Goal: Task Accomplishment & Management: Use online tool/utility

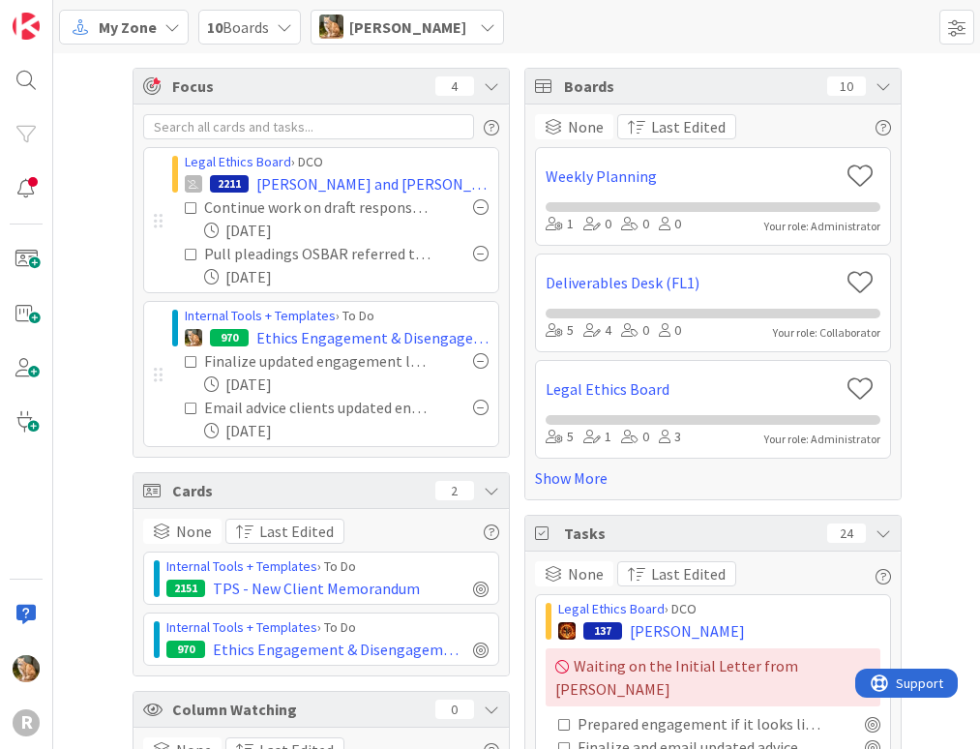
click at [170, 27] on icon at bounding box center [171, 26] width 15 height 15
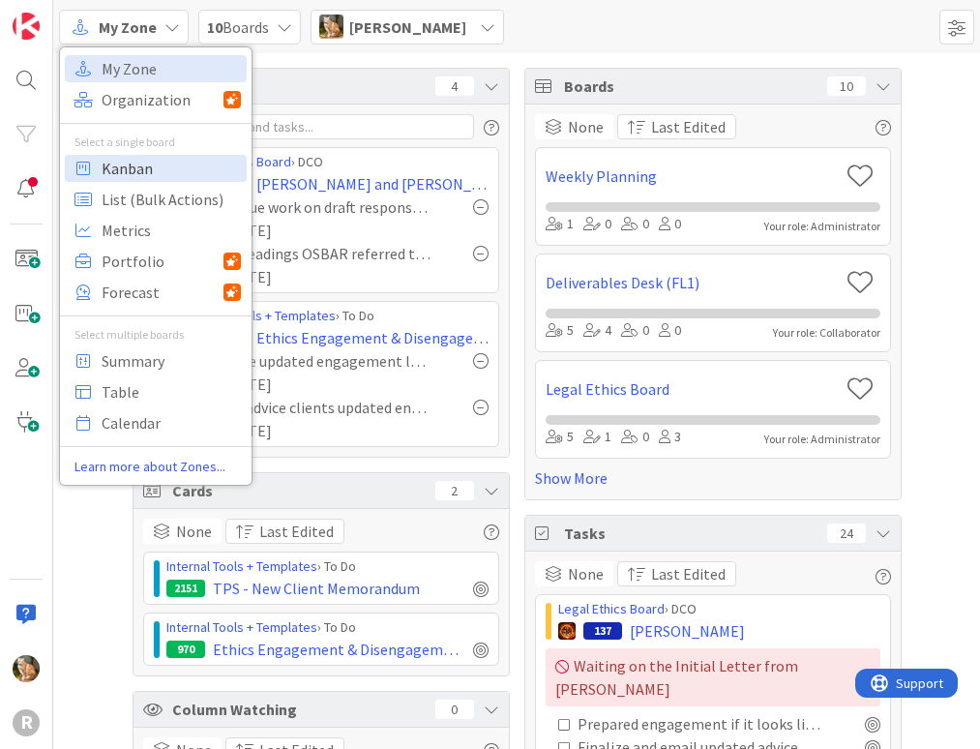
click at [148, 175] on span "Kanban" at bounding box center [171, 168] width 139 height 29
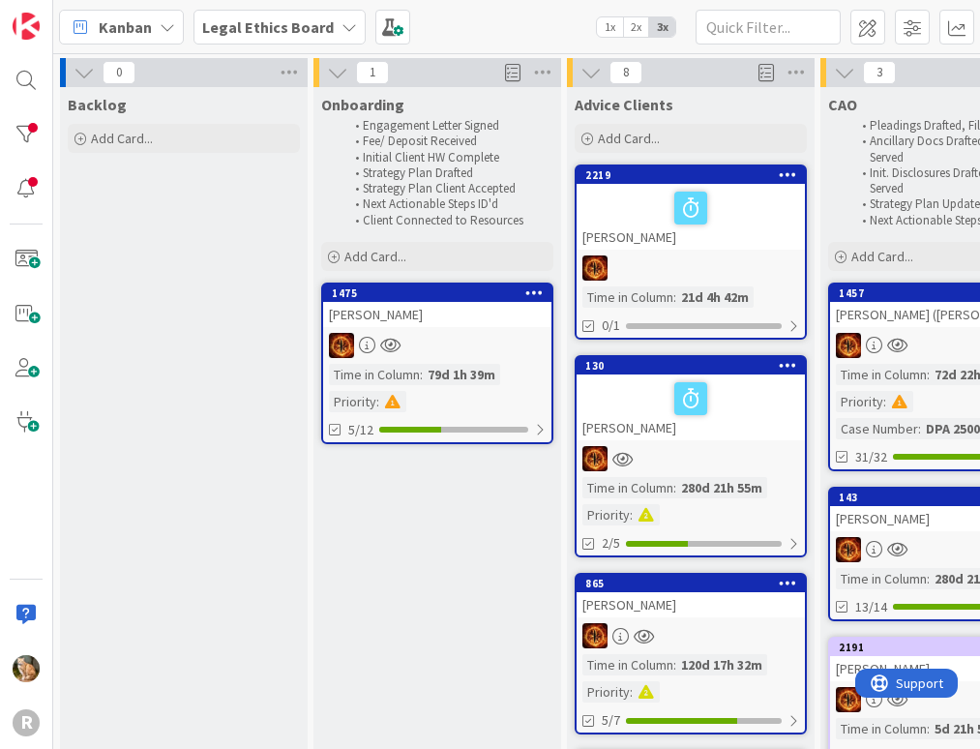
click at [342, 25] on icon at bounding box center [349, 26] width 15 height 15
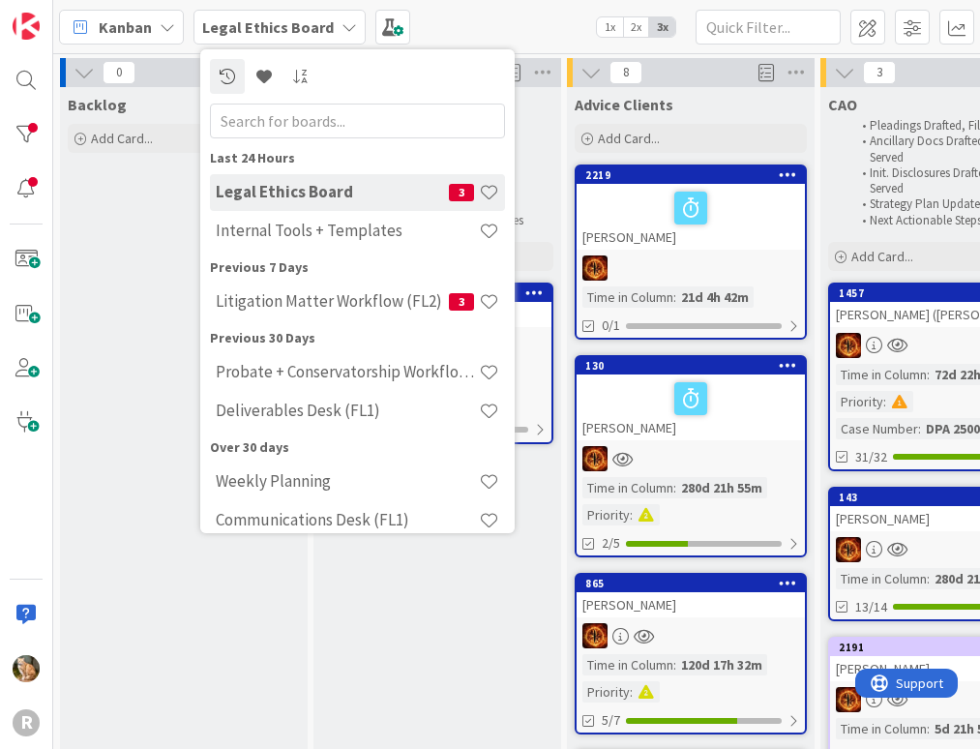
click at [342, 25] on icon at bounding box center [349, 26] width 15 height 15
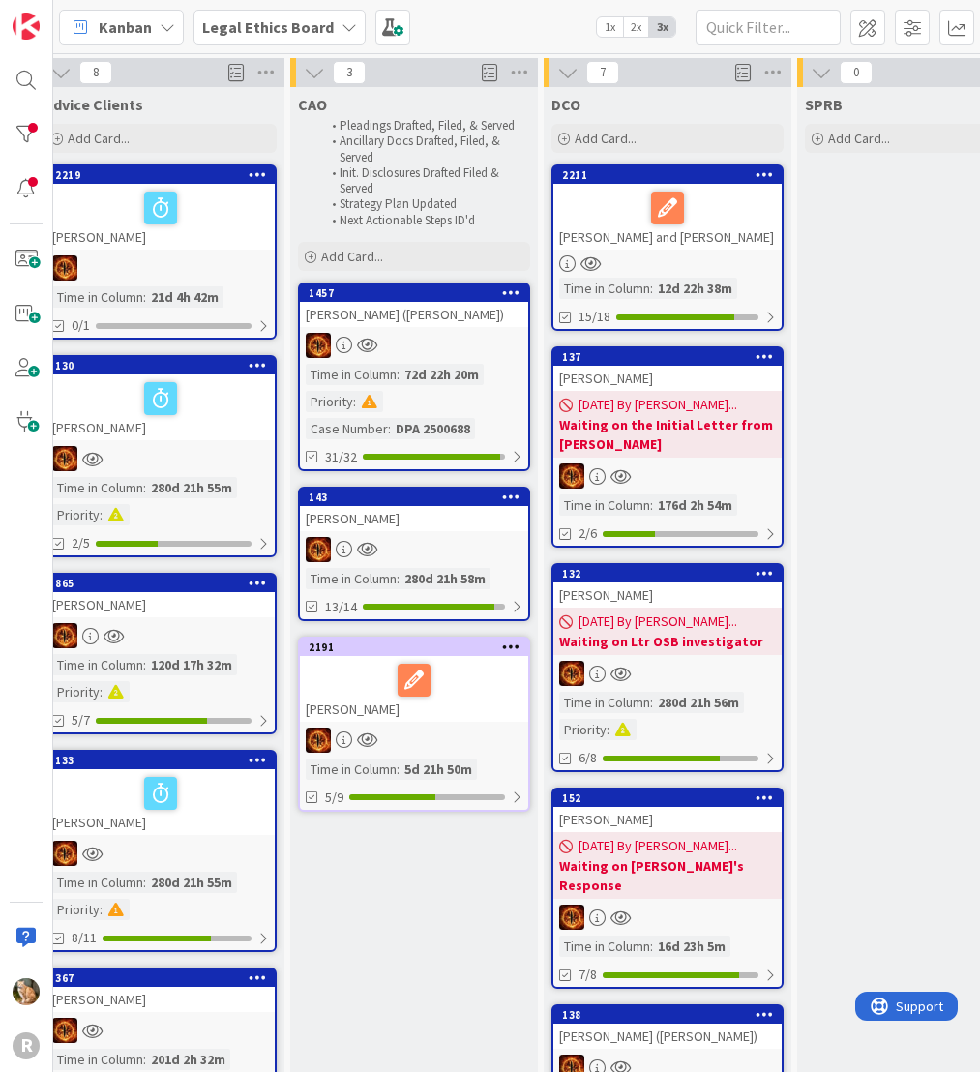
scroll to position [0, 521]
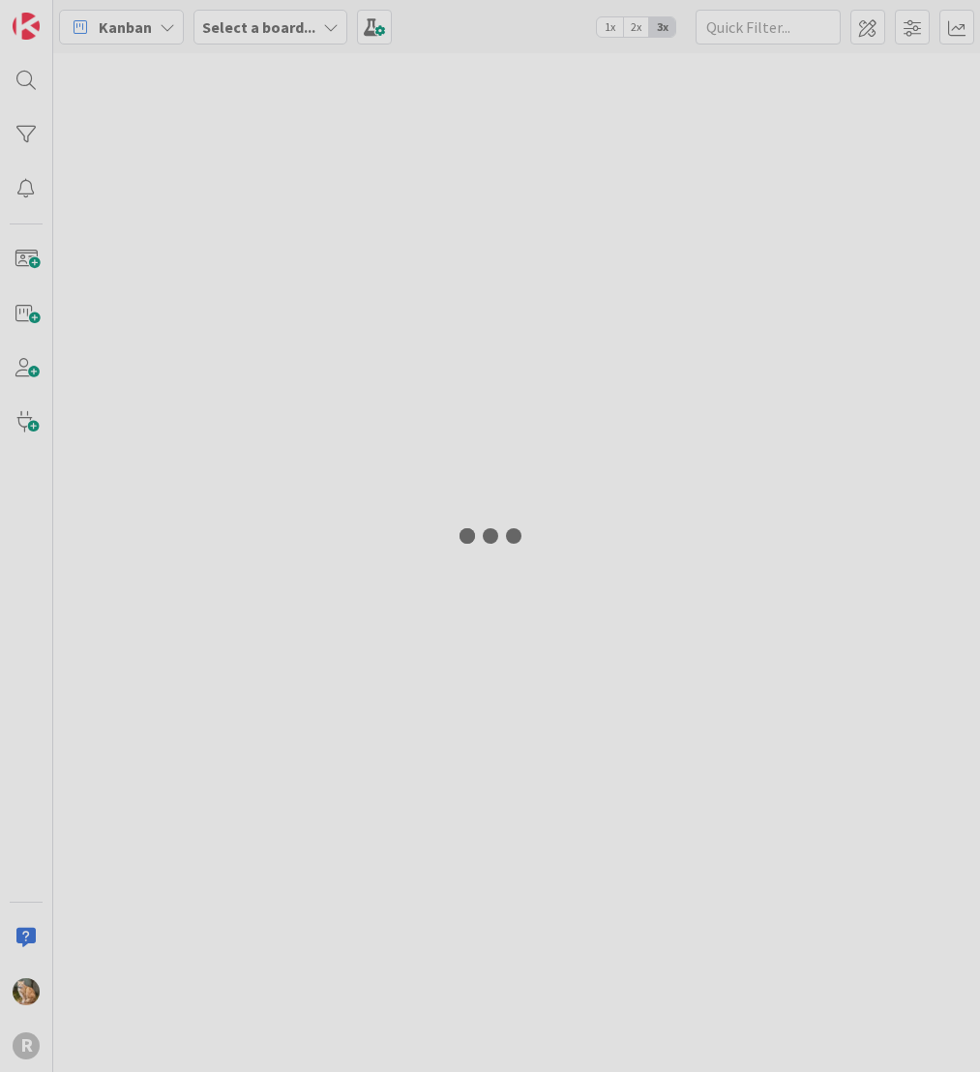
type input "arin"
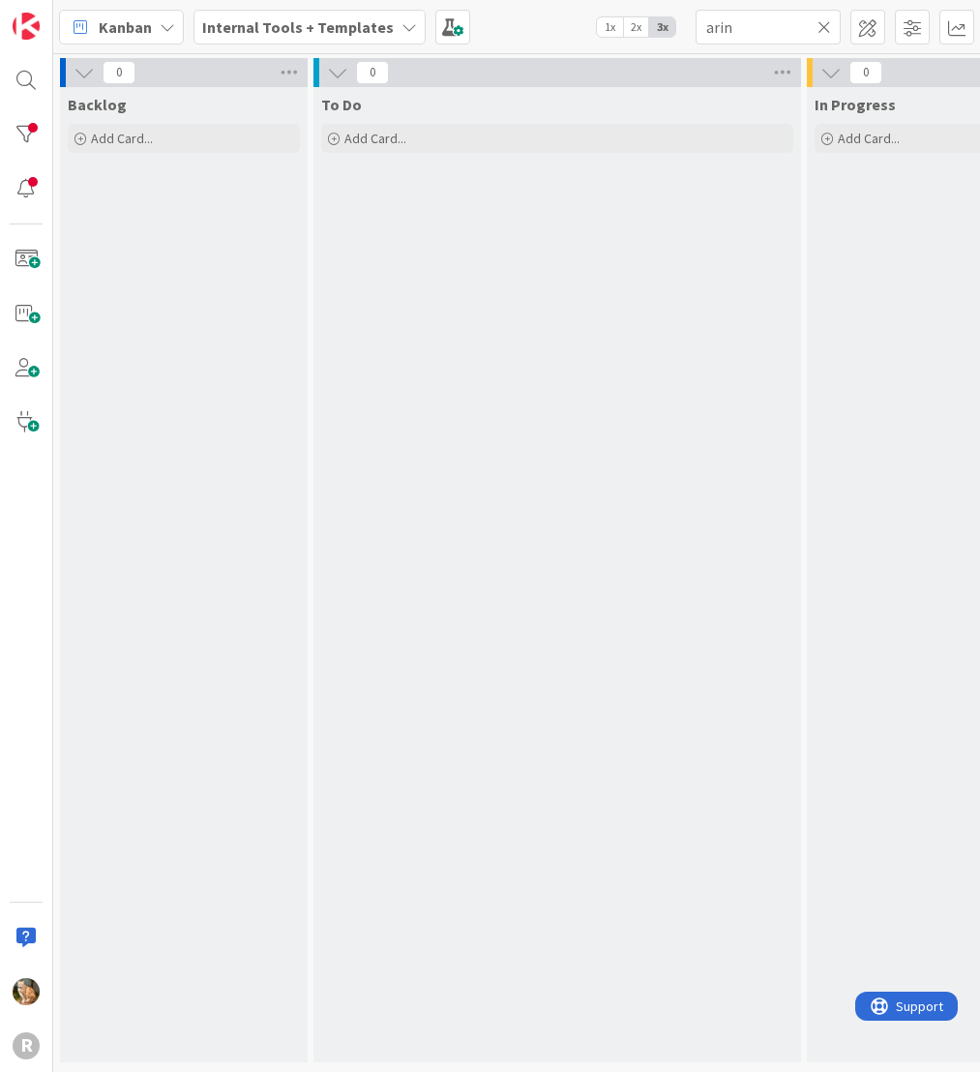
click at [402, 26] on icon at bounding box center [409, 26] width 15 height 15
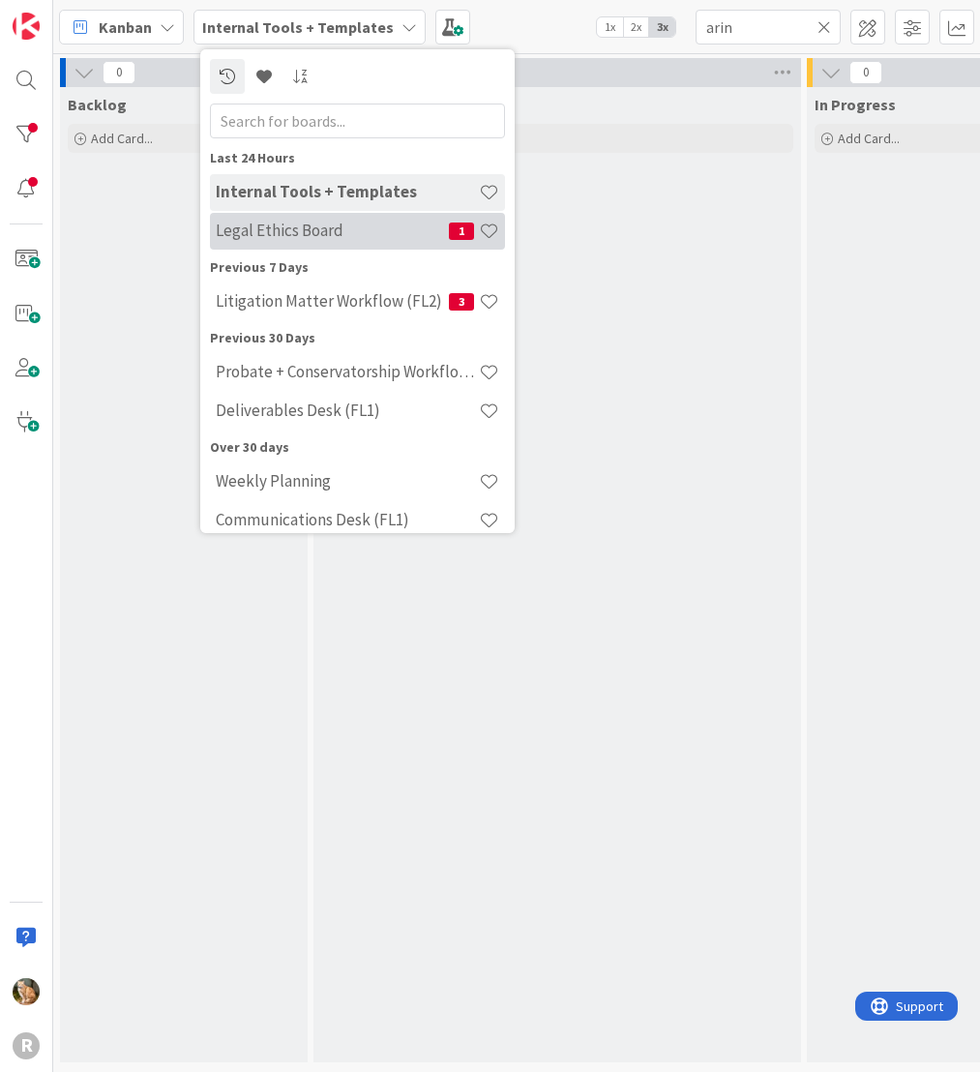
click at [323, 232] on h4 "Legal Ethics Board" at bounding box center [332, 230] width 233 height 19
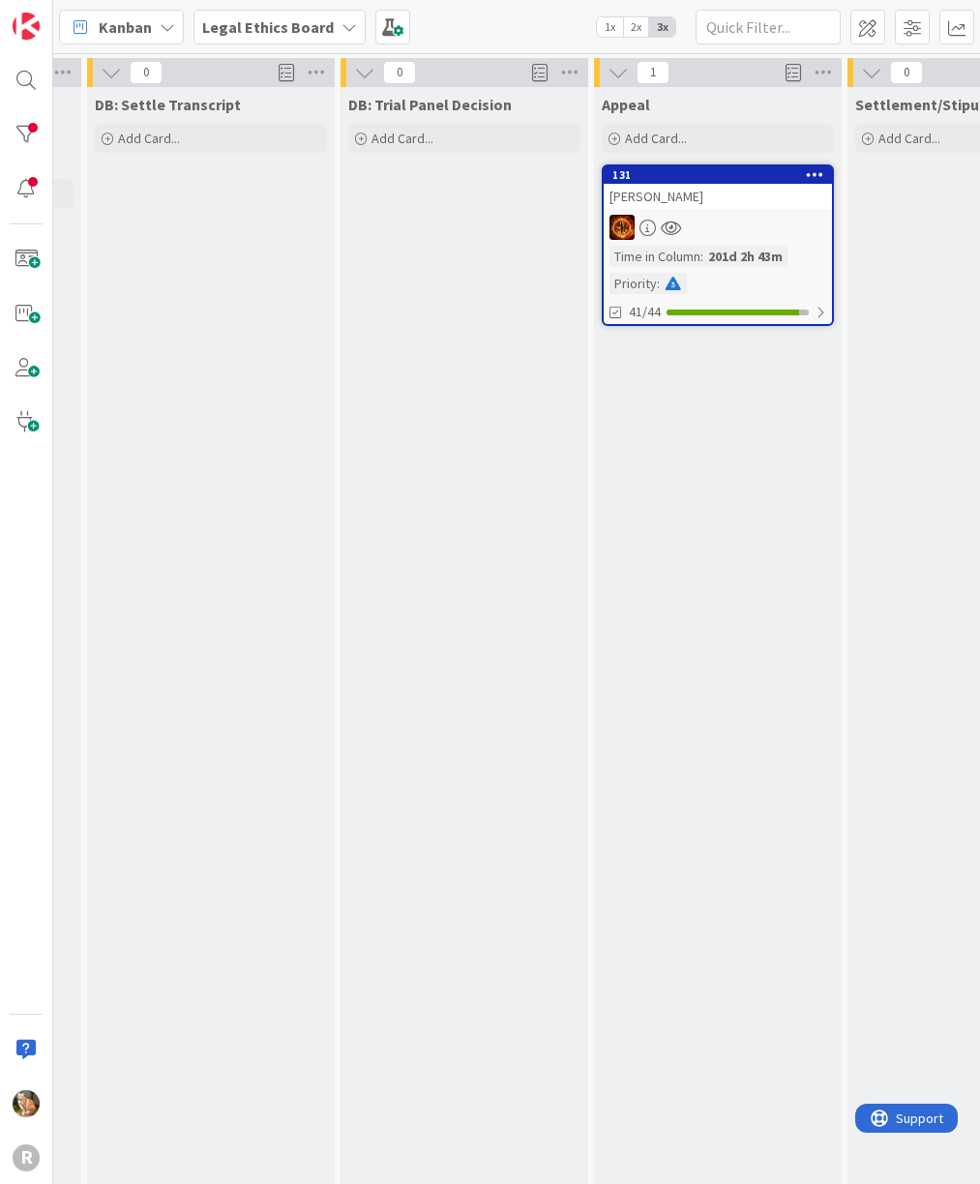
scroll to position [0, 2922]
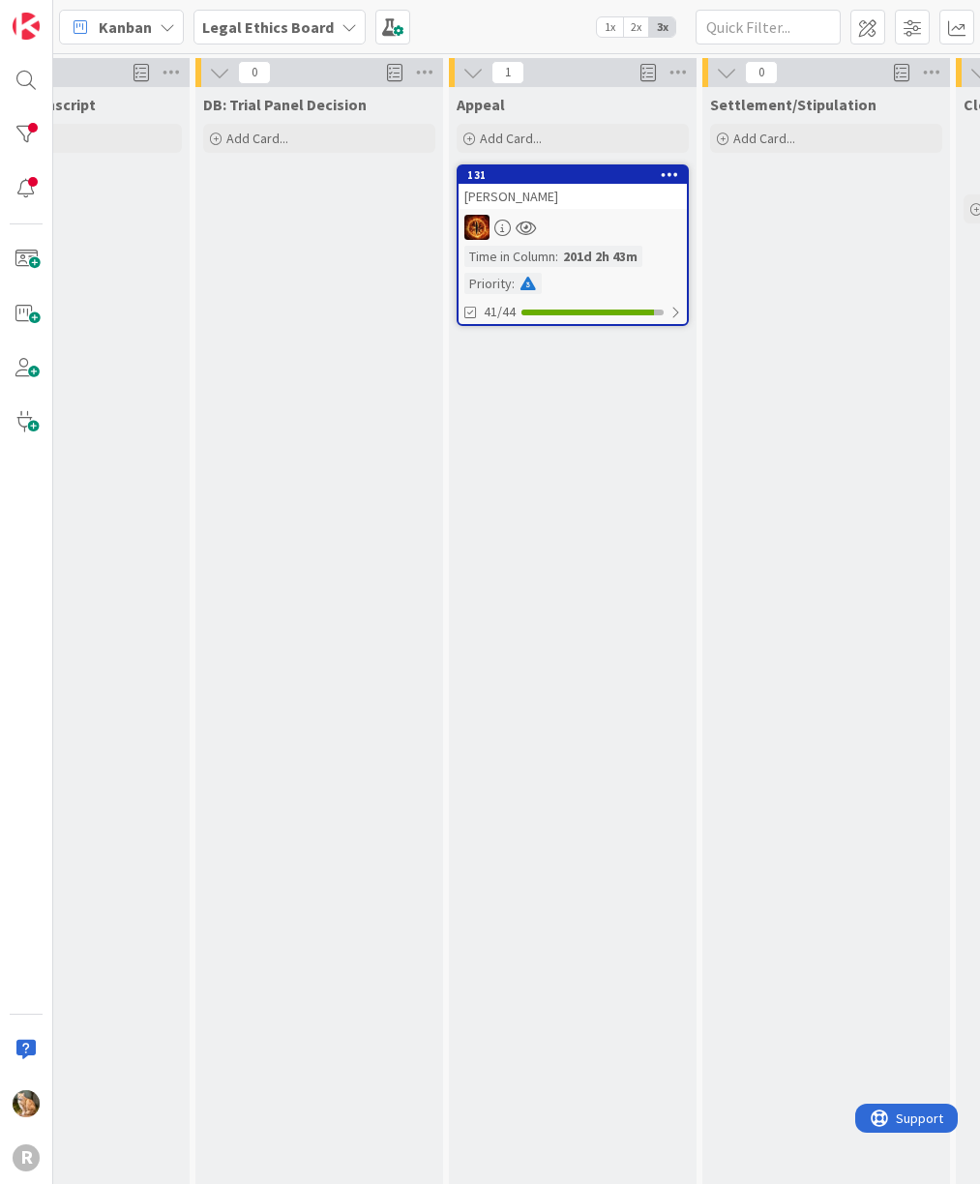
click at [569, 203] on div "[PERSON_NAME]" at bounding box center [573, 196] width 228 height 25
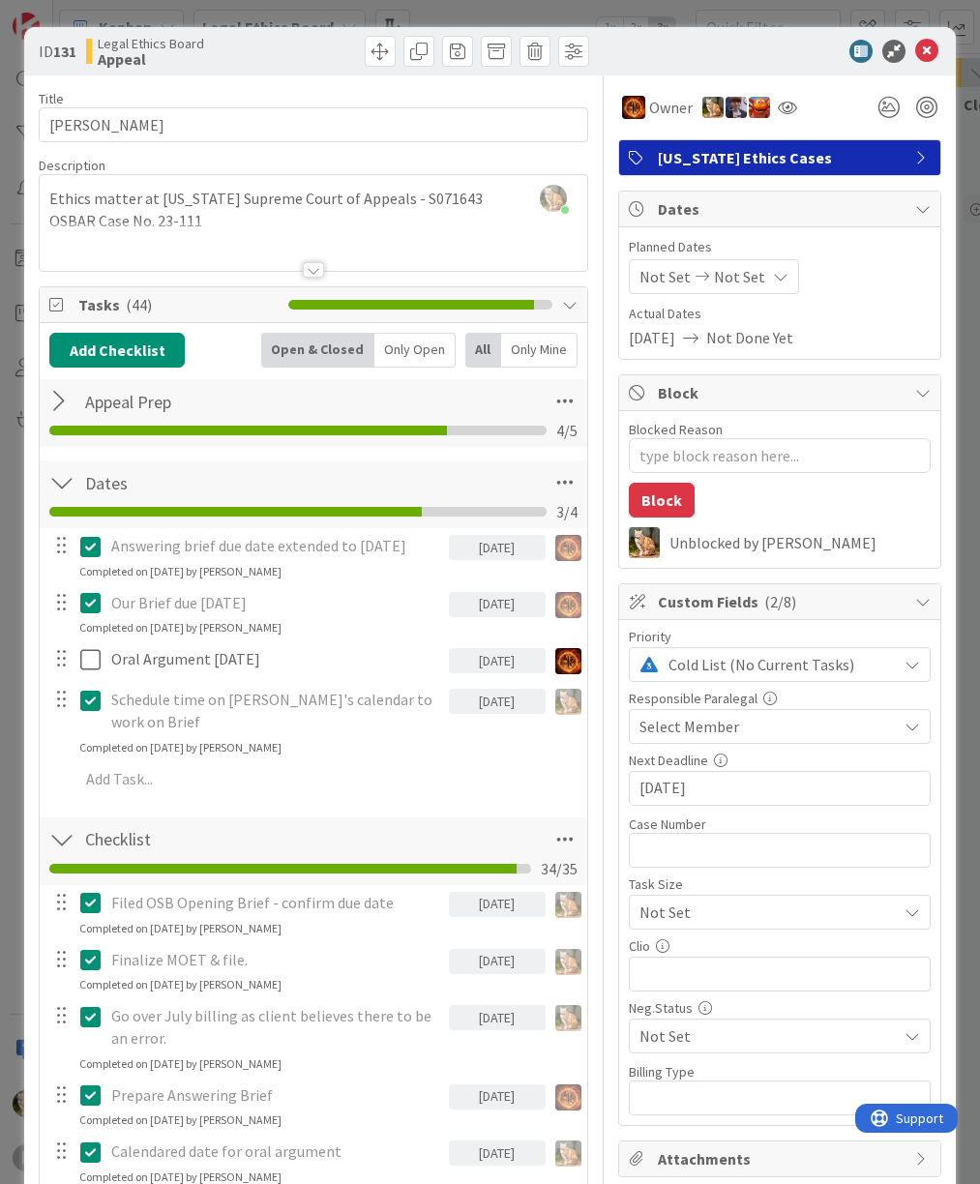
click at [58, 399] on div at bounding box center [61, 401] width 25 height 35
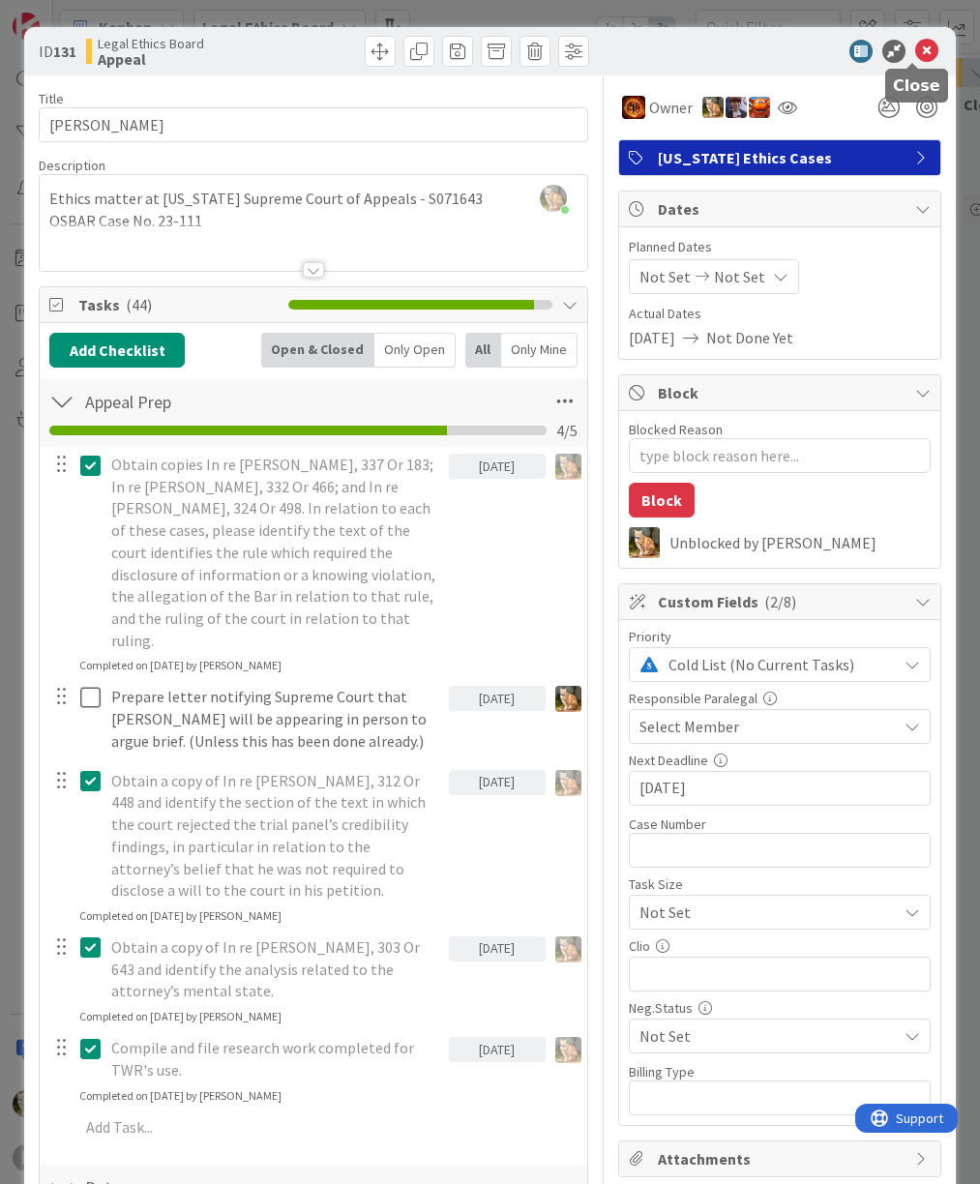
click at [915, 49] on icon at bounding box center [926, 51] width 23 height 23
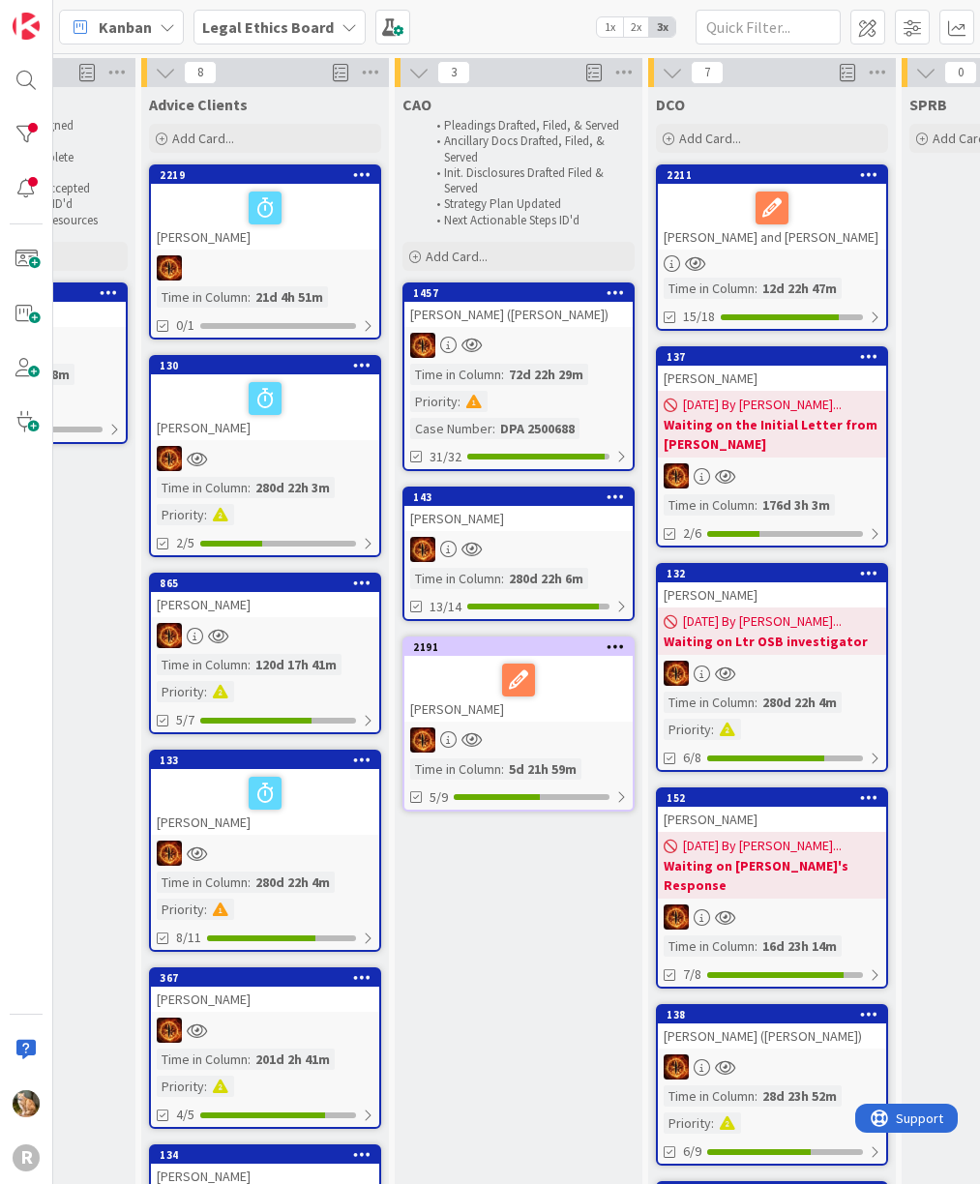
scroll to position [516, 426]
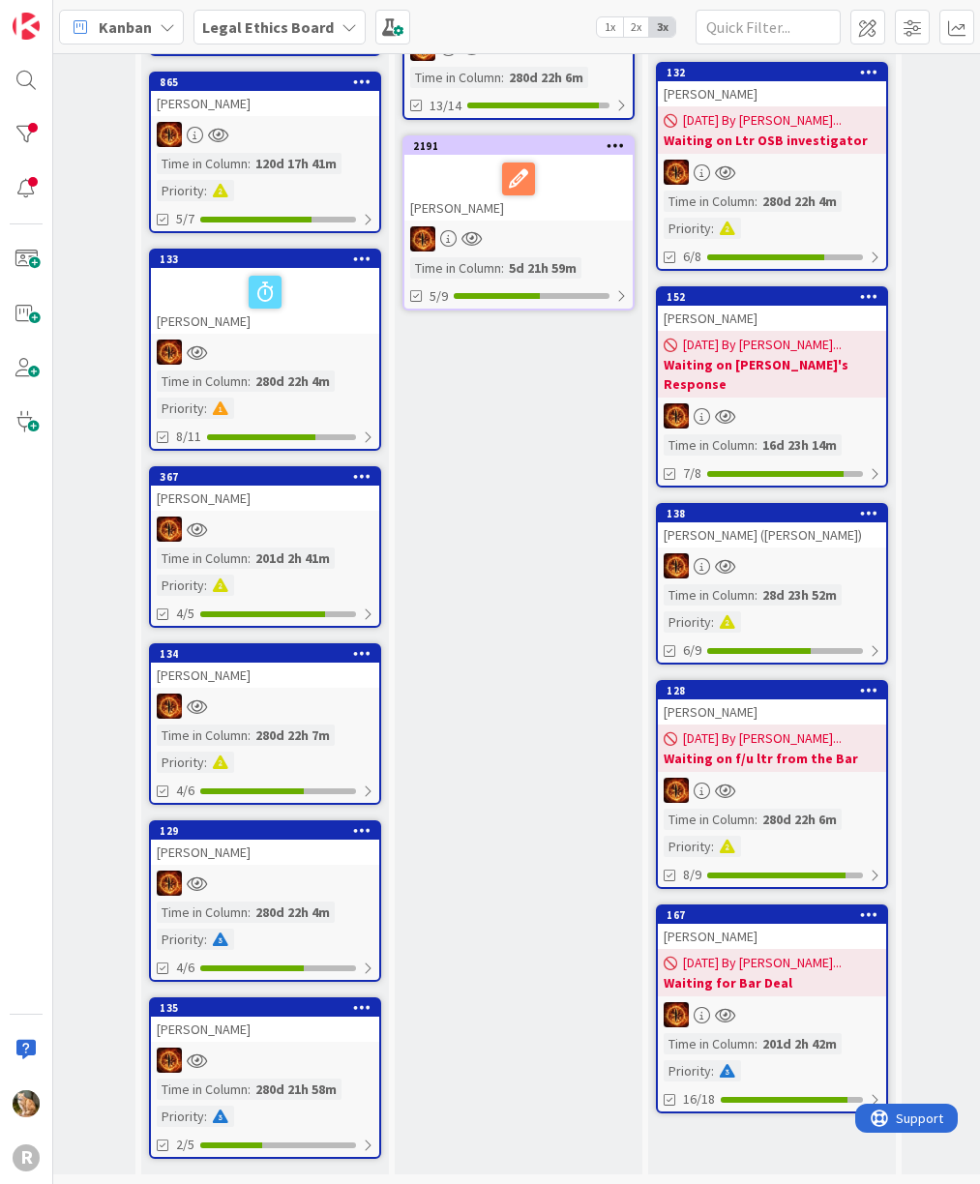
click at [729, 522] on div "[PERSON_NAME] ([PERSON_NAME])" at bounding box center [772, 534] width 228 height 25
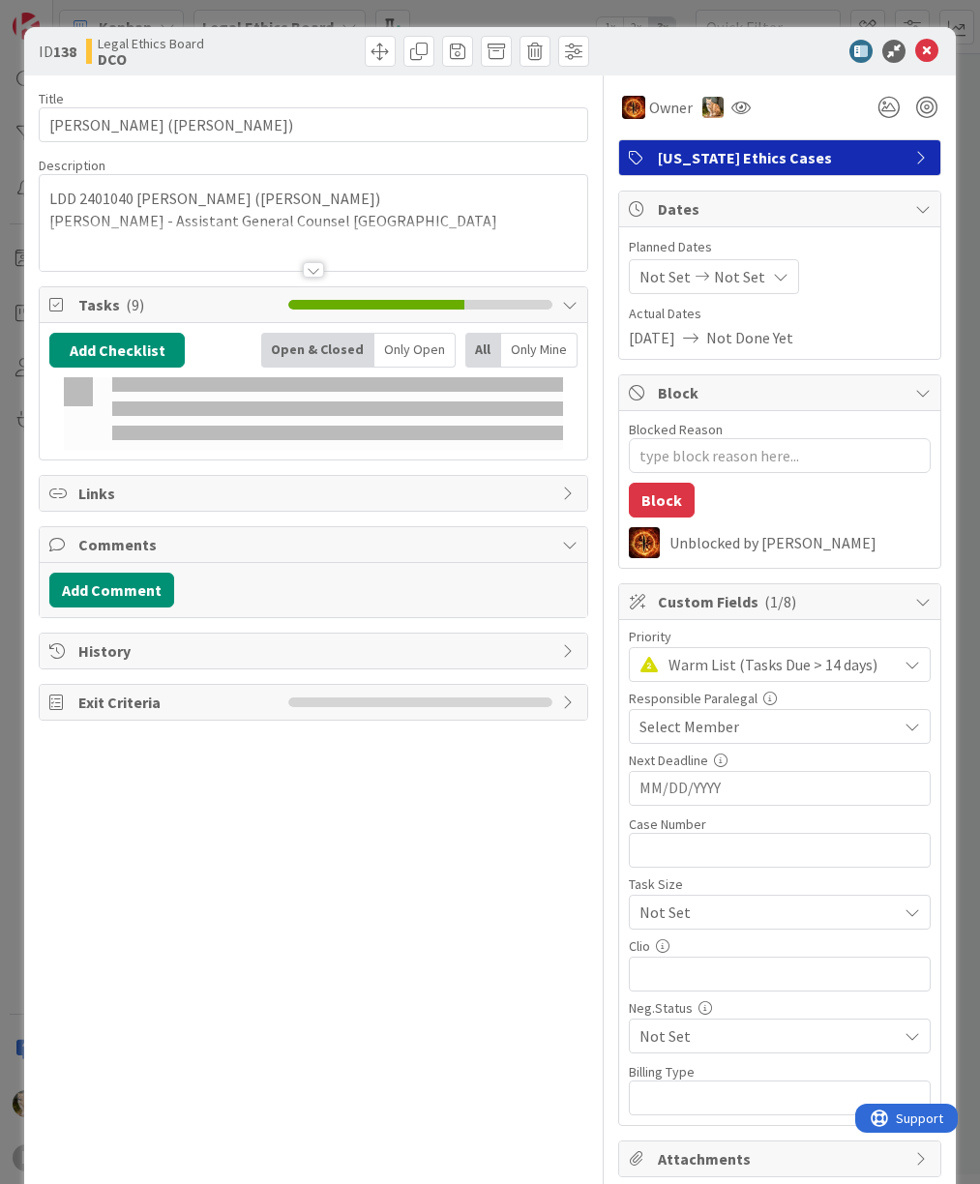
type textarea "x"
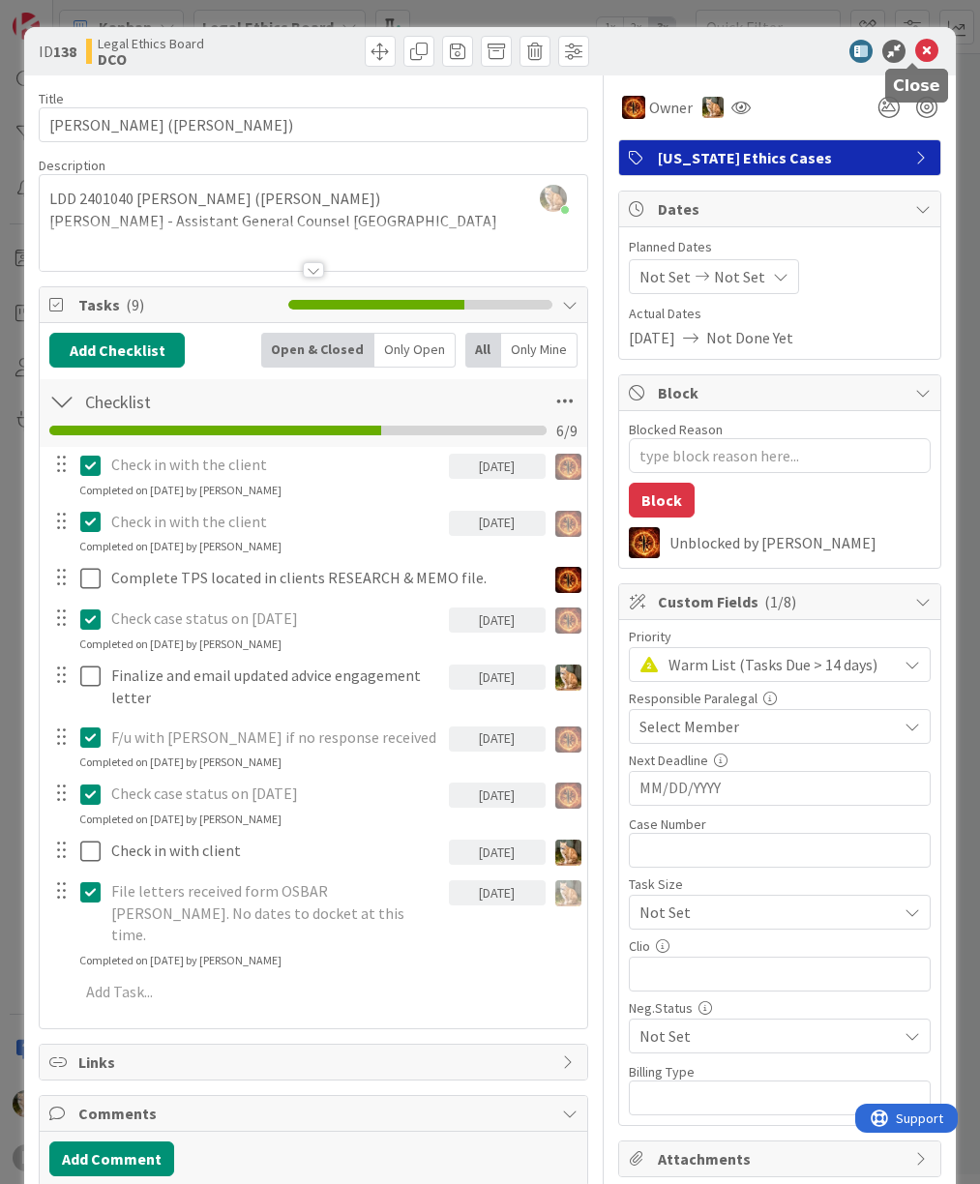
click at [915, 51] on icon at bounding box center [926, 51] width 23 height 23
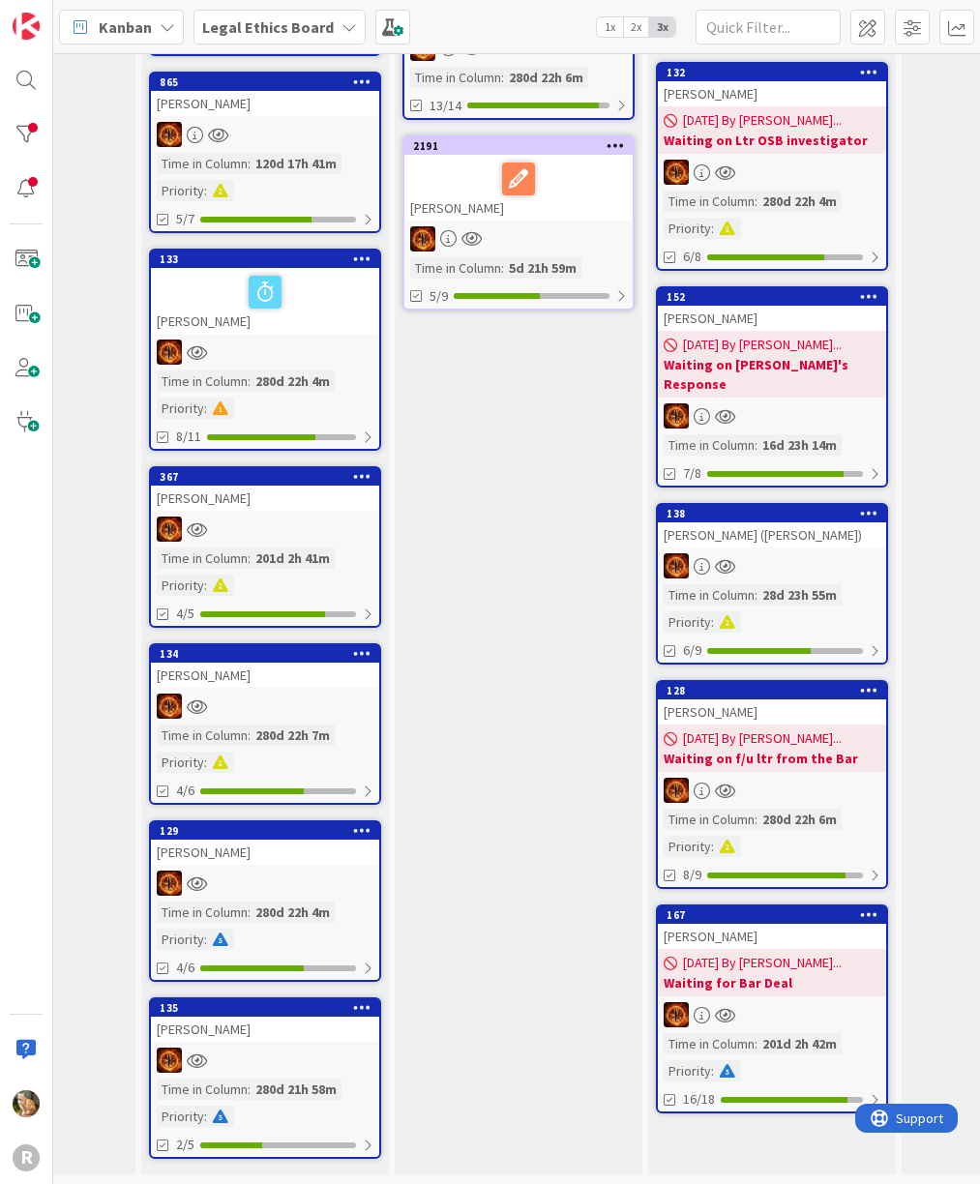
click at [498, 737] on div "CAO Pleadings Drafted, Filed, & Served Ancillary Docs Drafted, Filed, & Served …" at bounding box center [519, 380] width 248 height 1589
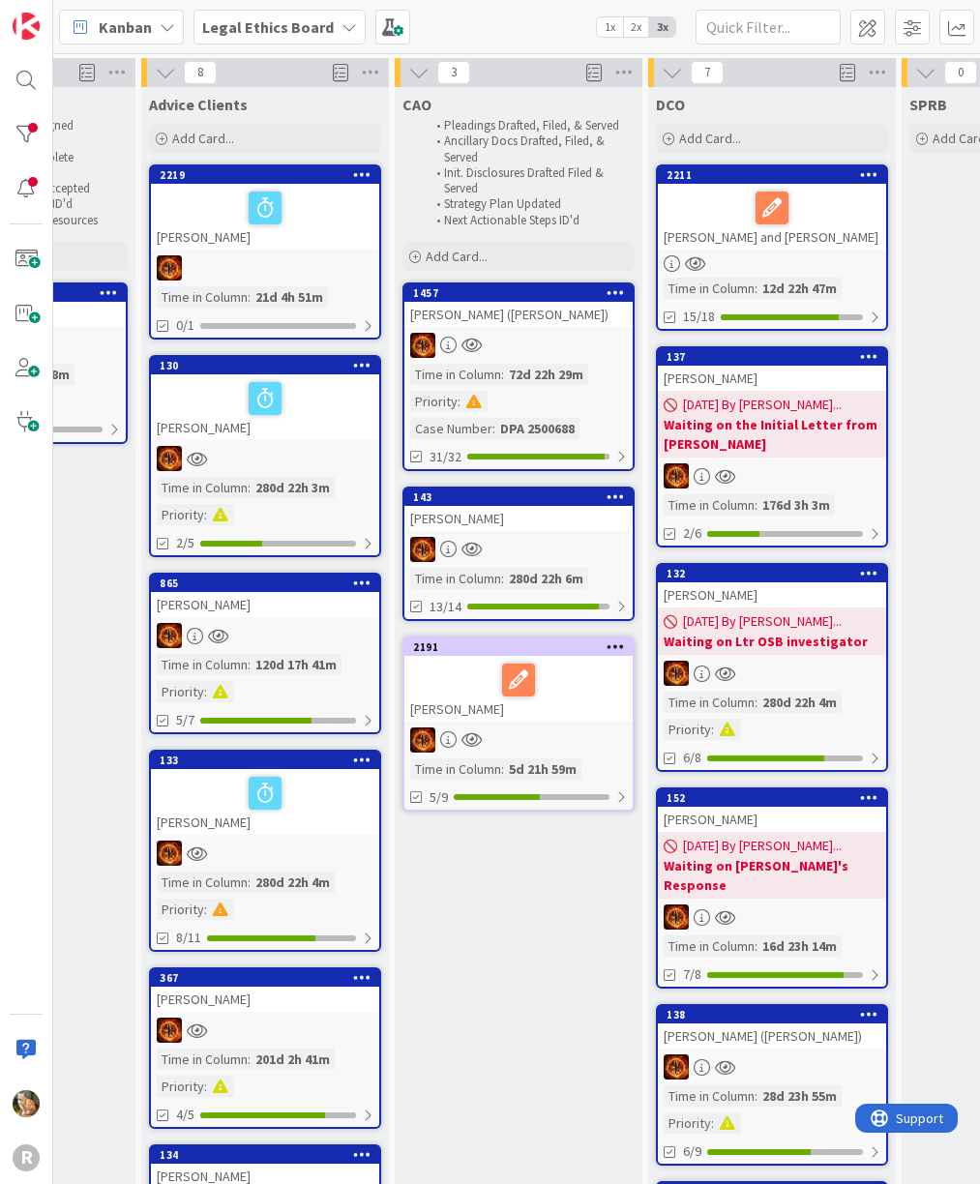
scroll to position [97, 426]
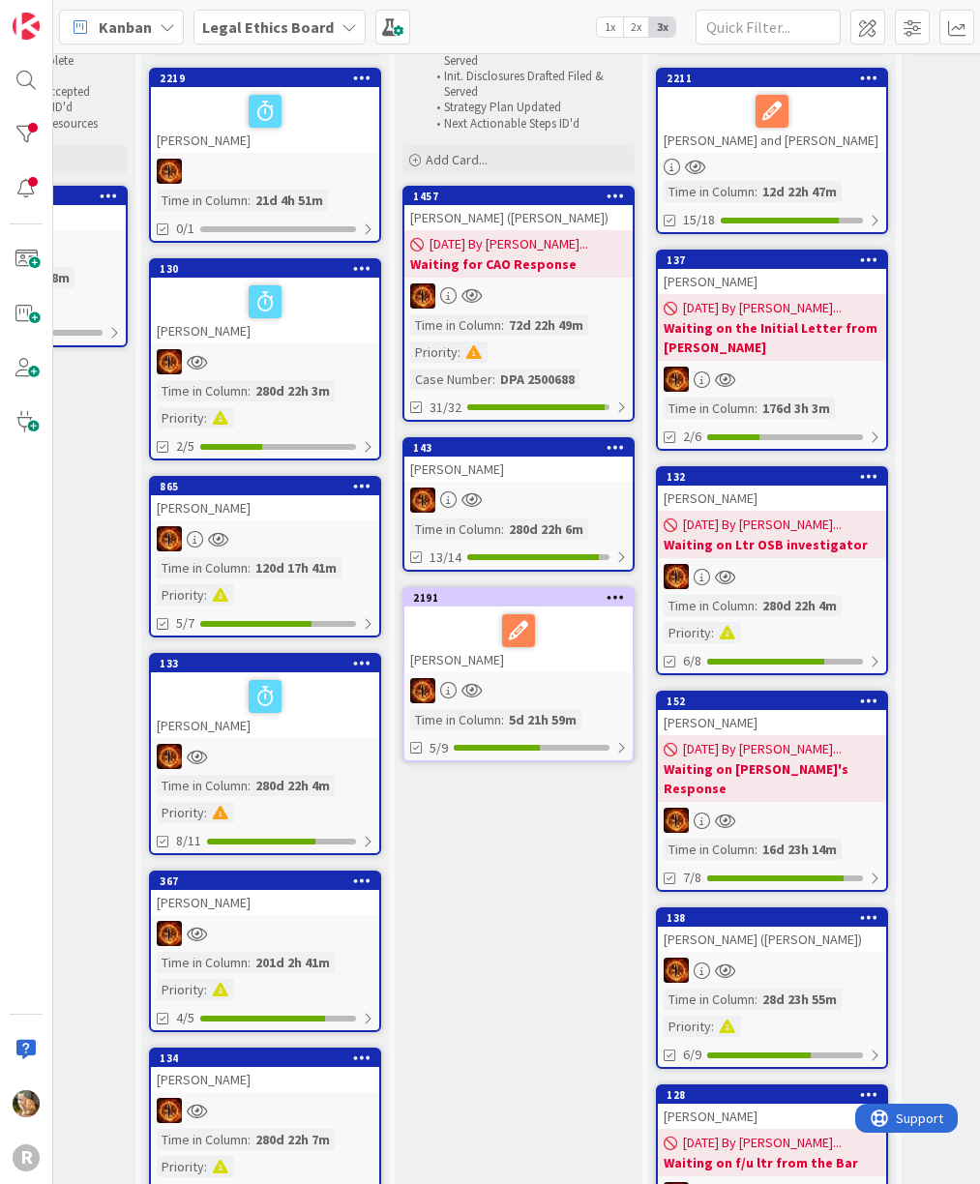
click at [478, 824] on div "CAO Pleadings Drafted, Filed, & Served Ancillary Docs Drafted, Filed, & Served …" at bounding box center [519, 784] width 248 height 1589
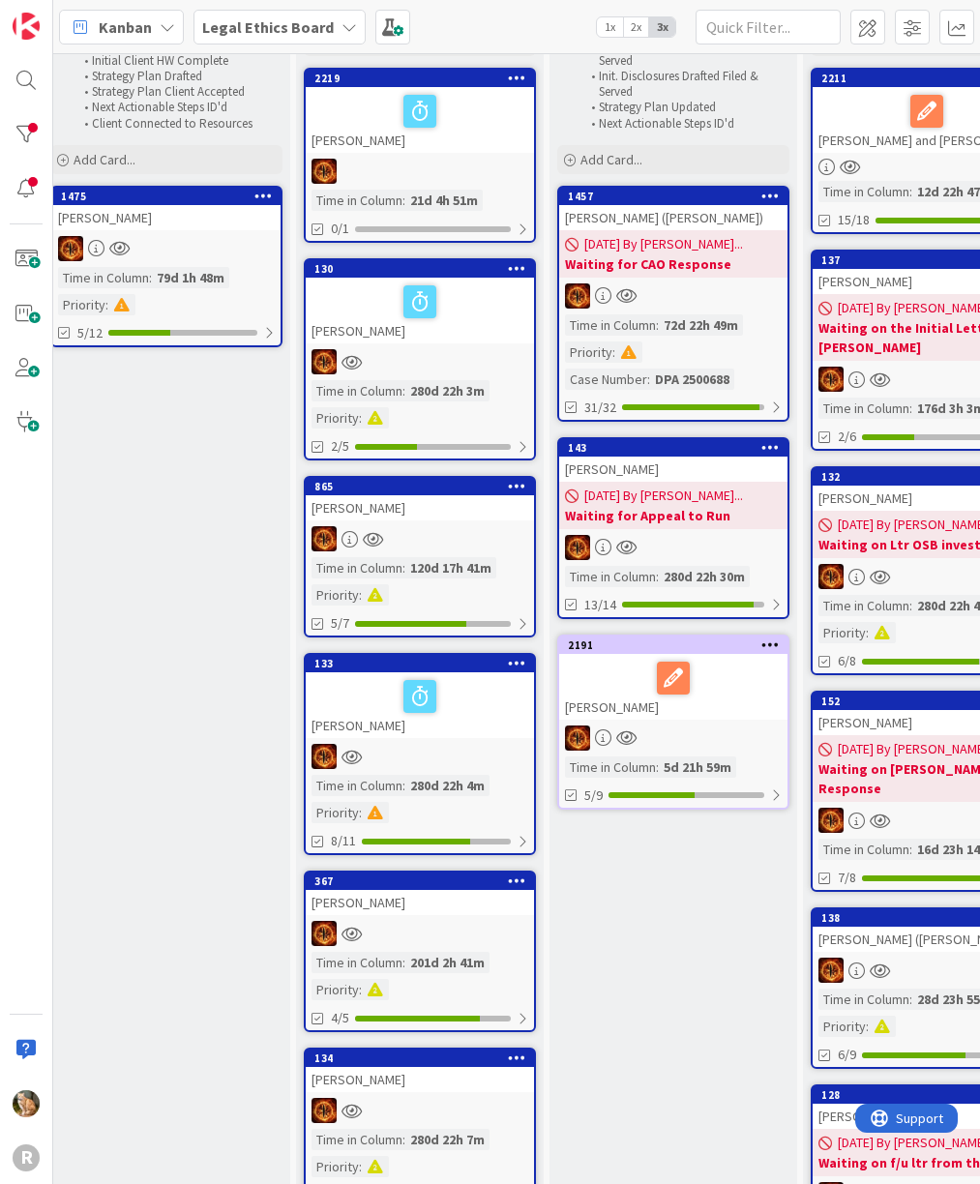
scroll to position [97, 194]
